Goal: Information Seeking & Learning: Find specific fact

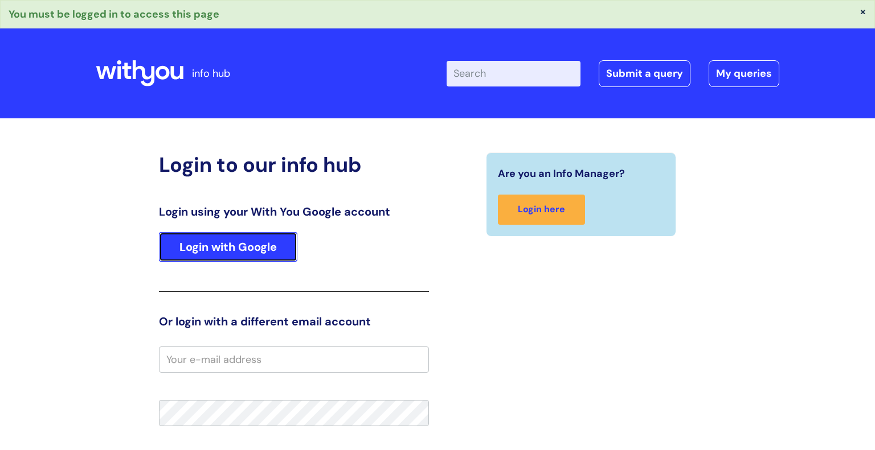
click at [226, 247] on link "Login with Google" at bounding box center [228, 247] width 138 height 30
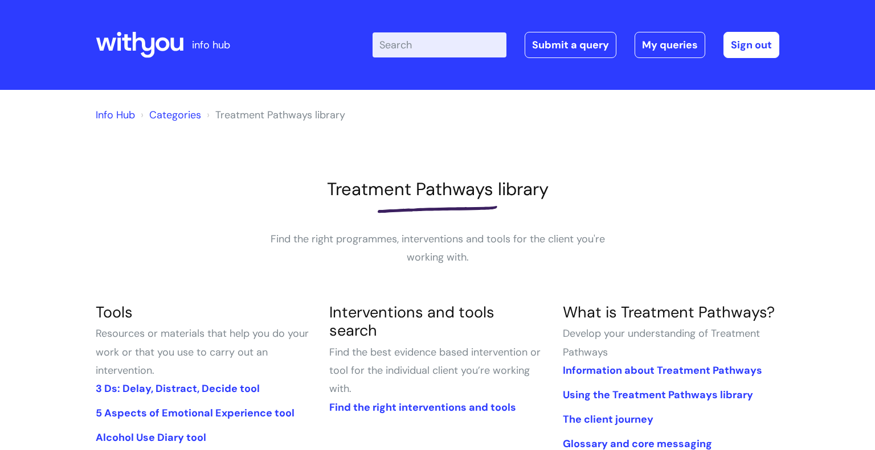
click at [417, 52] on input "Enter your search term here..." at bounding box center [439, 44] width 134 height 25
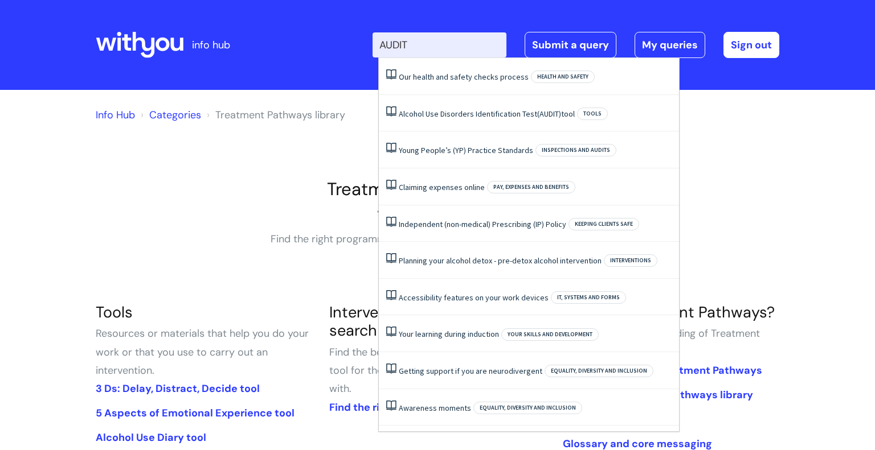
type input "AUDIT"
click button "Search" at bounding box center [0, 0] width 0 height 0
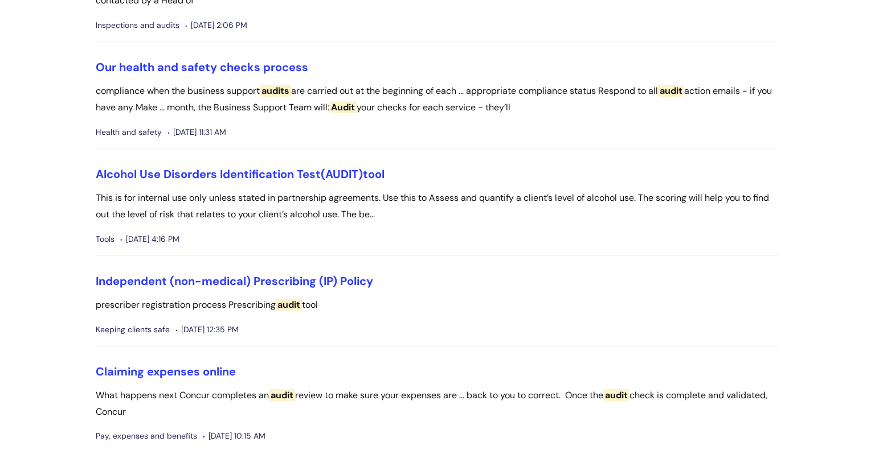
scroll to position [209, 0]
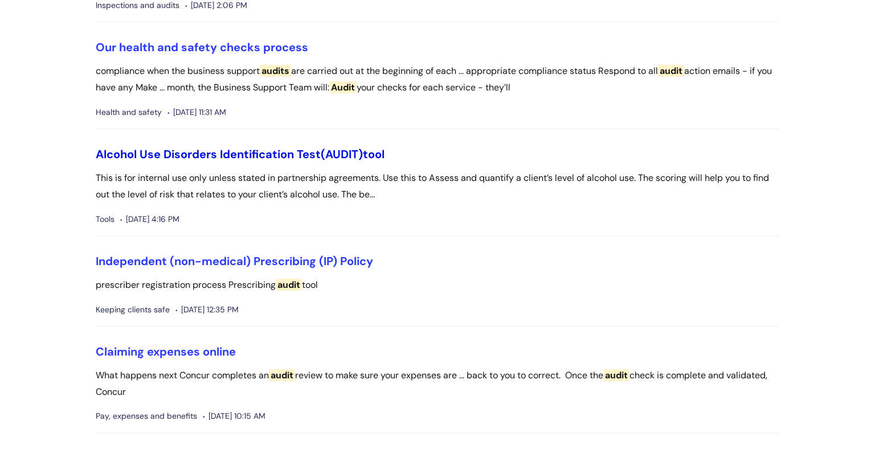
click at [206, 152] on link "Alcohol Use Disorders Identification Test (AUDIT) tool" at bounding box center [240, 154] width 289 height 15
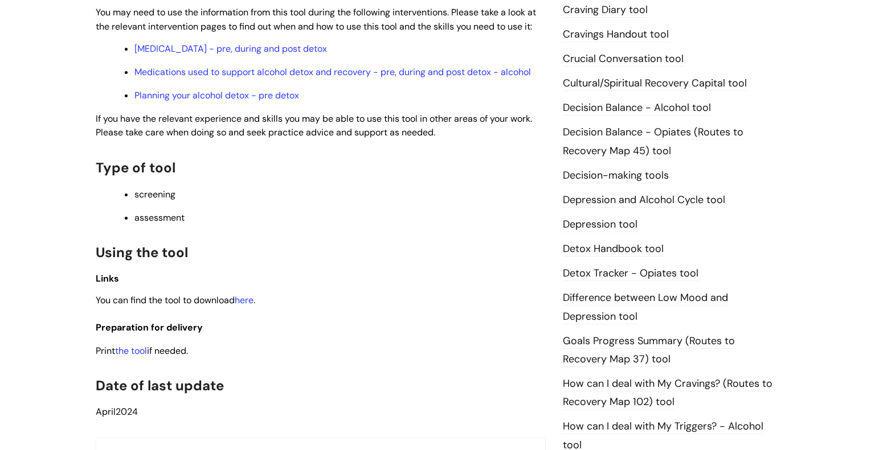
scroll to position [462, 0]
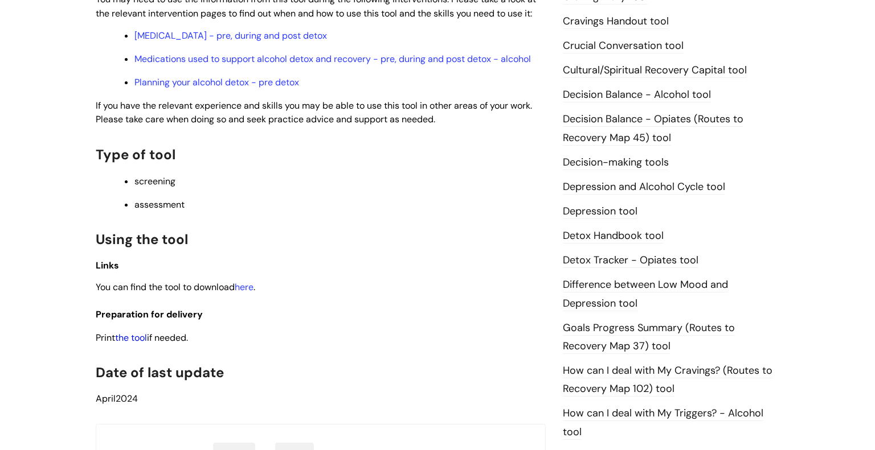
click at [135, 344] on link "the tool" at bounding box center [131, 338] width 32 height 12
